Goal: Share content

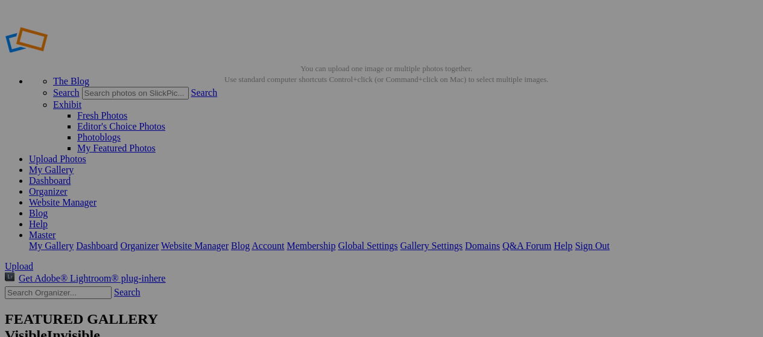
paste input "Master Appliance Repair Service"
type input "Master Appliance Repair Service"
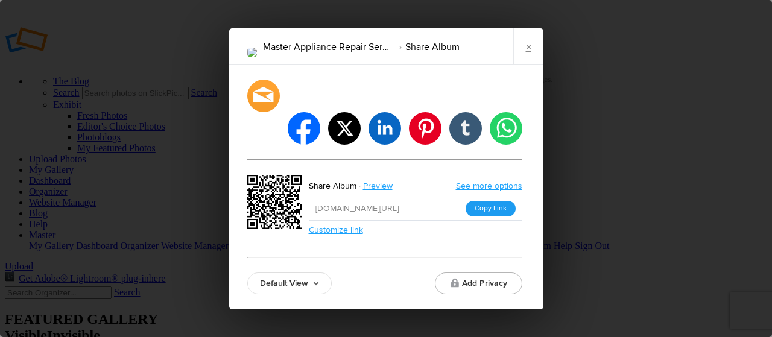
click at [474, 201] on button "Copy Link" at bounding box center [491, 209] width 50 height 16
